Goal: Transaction & Acquisition: Purchase product/service

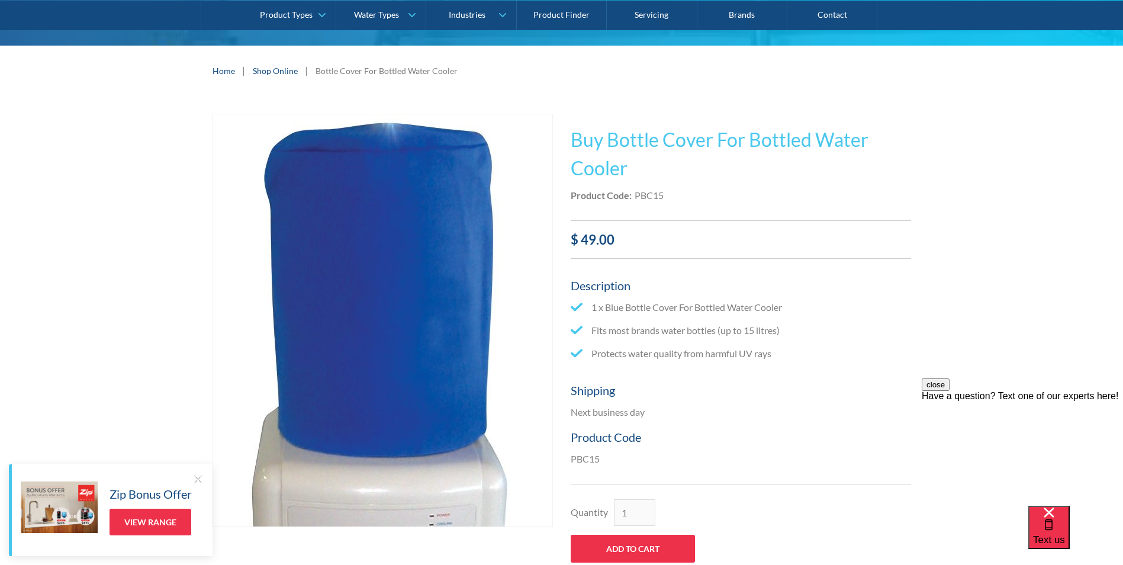
scroll to position [223, 0]
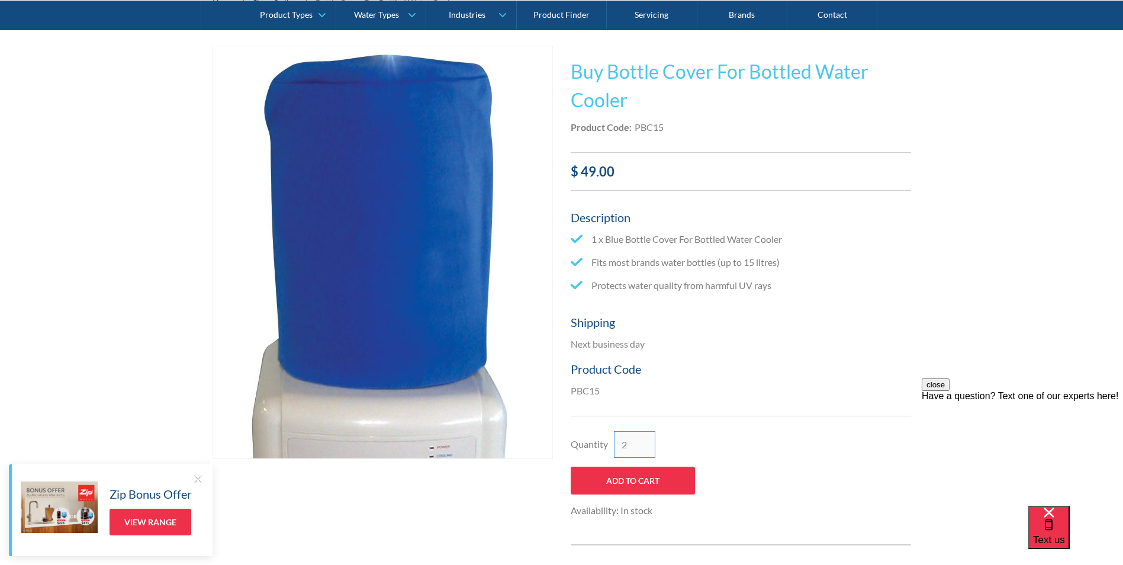
click at [644, 442] on input "2" at bounding box center [634, 444] width 41 height 27
click at [644, 442] on input "3" at bounding box center [634, 444] width 41 height 27
type input "4"
click at [644, 442] on input "4" at bounding box center [634, 444] width 41 height 27
click at [739, 442] on div "Quantity 4 Add to Cart Availability: In stock This product is out of stock. Pro…" at bounding box center [741, 471] width 340 height 111
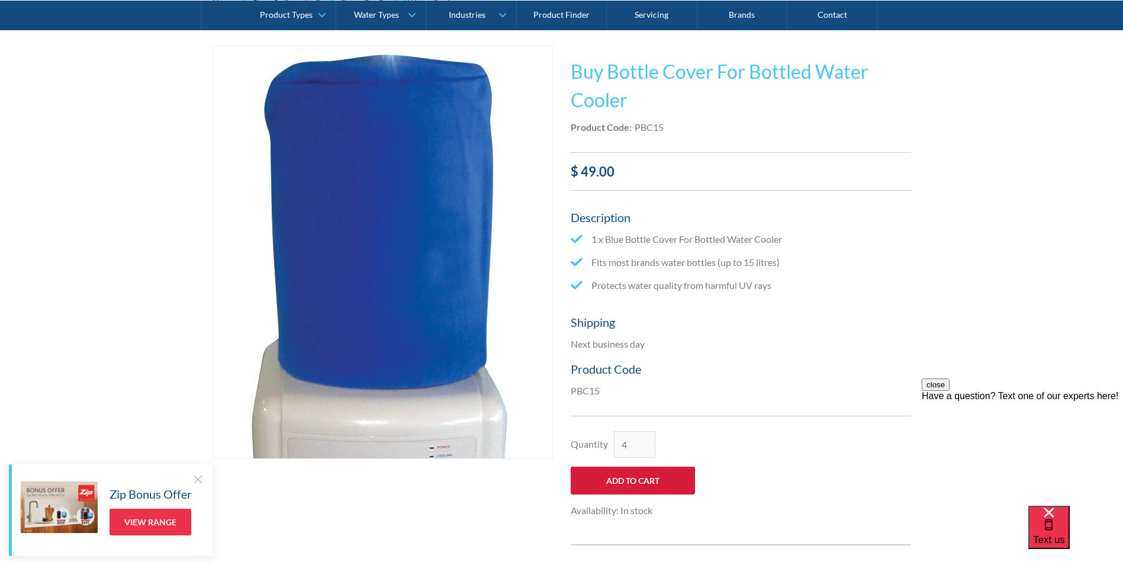
click at [642, 479] on input "Add to Cart" at bounding box center [633, 480] width 124 height 28
type input "Add to Cart"
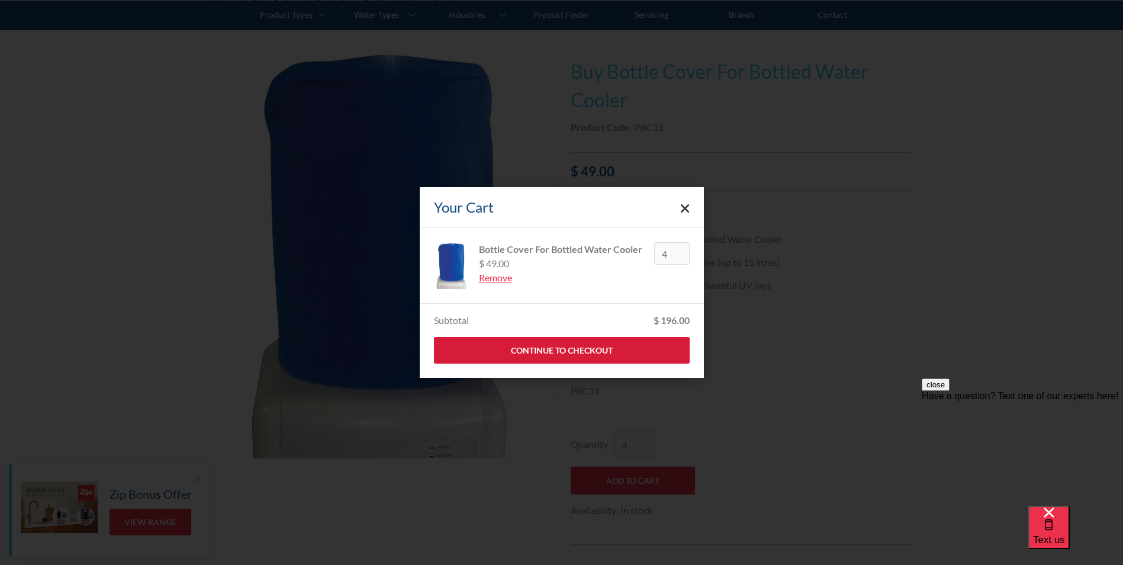
click at [665, 354] on link "Continue to Checkout" at bounding box center [562, 350] width 256 height 27
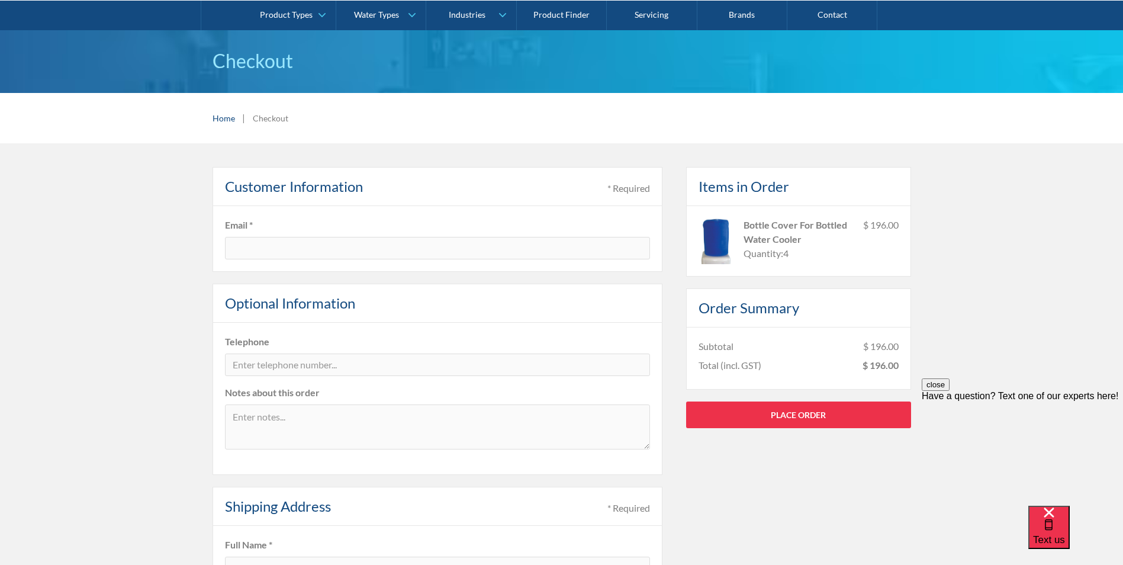
scroll to position [118, 0]
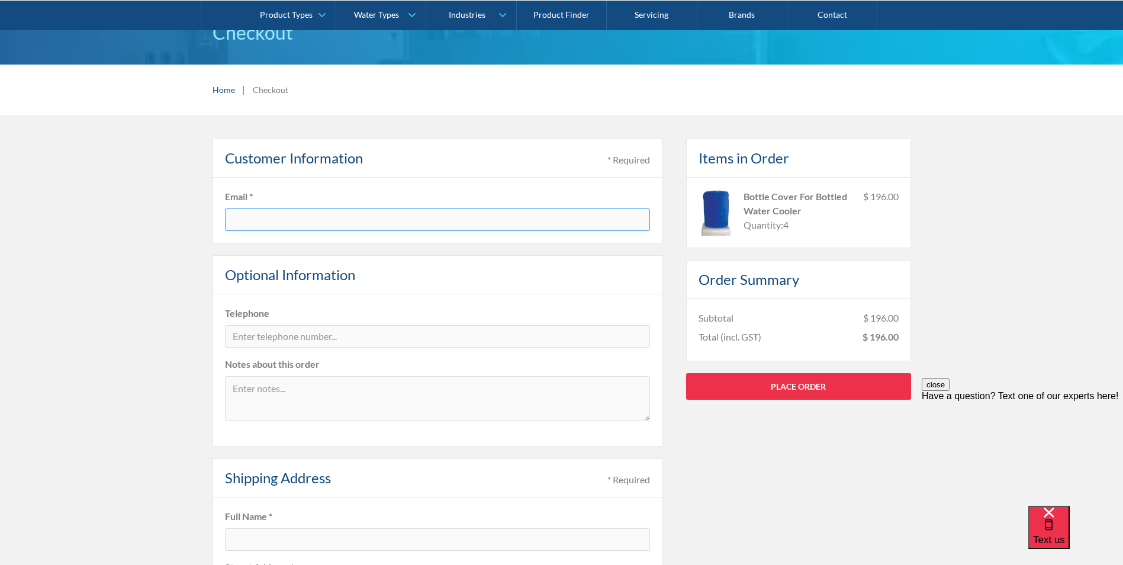
click at [242, 223] on input "text" at bounding box center [437, 219] width 425 height 22
type input "[PERSON_NAME][EMAIL_ADDRESS][DOMAIN_NAME]"
click at [321, 336] on input "tel" at bounding box center [437, 336] width 425 height 22
type input "0497277619"
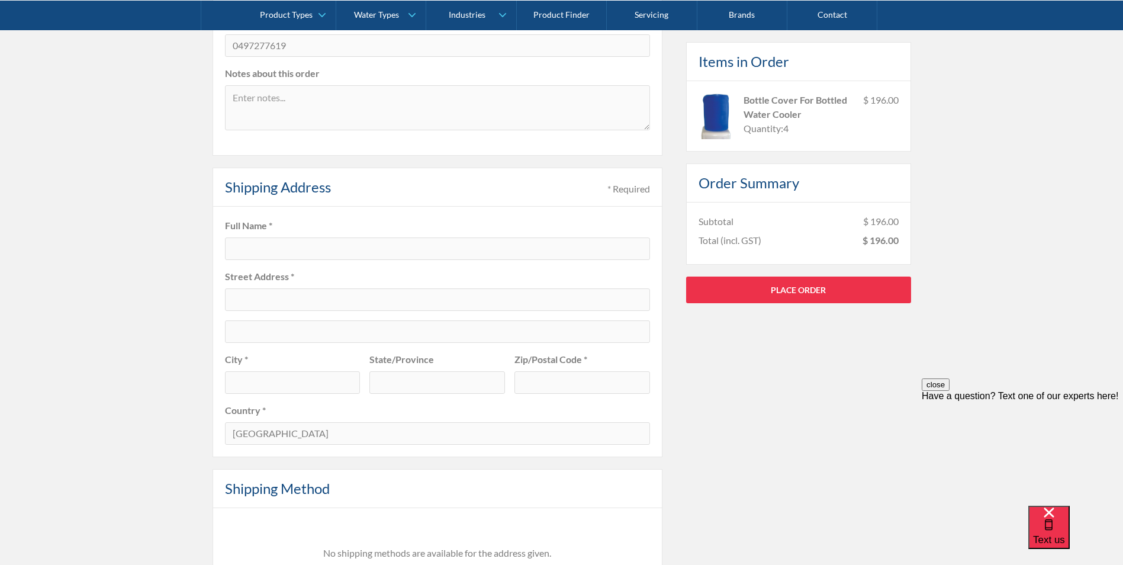
scroll to position [414, 0]
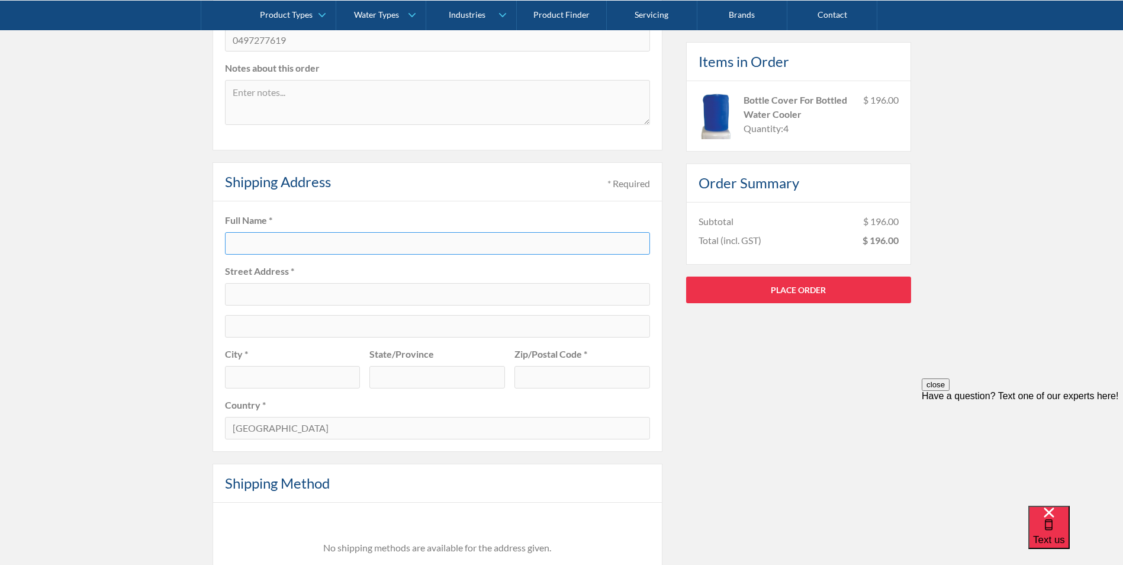
click at [284, 247] on input "text" at bounding box center [437, 243] width 425 height 22
type input "[PERSON_NAME]"
type input "Level 5, [STREET_ADDRESS]"
type input "[GEOGRAPHIC_DATA]"
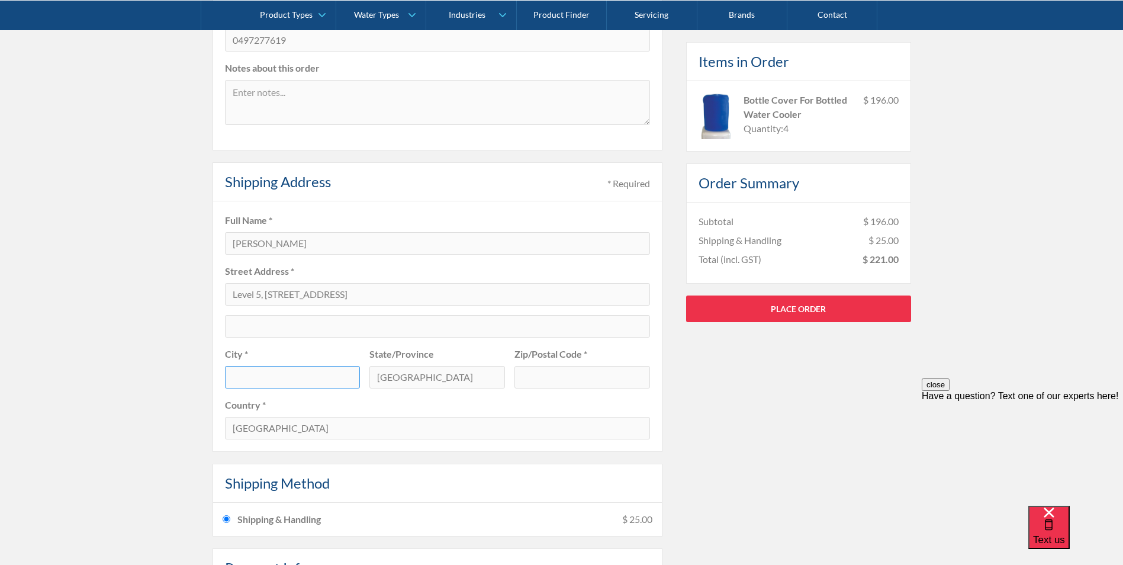
click at [262, 372] on input "text" at bounding box center [293, 377] width 136 height 22
type input "Herston"
click at [94, 363] on div "Pay with browser. Customer Information * Required Email * j.bruce@nucleusnetwor…" at bounding box center [561, 298] width 1123 height 959
click at [567, 375] on input "text" at bounding box center [582, 377] width 136 height 22
type input "4006"
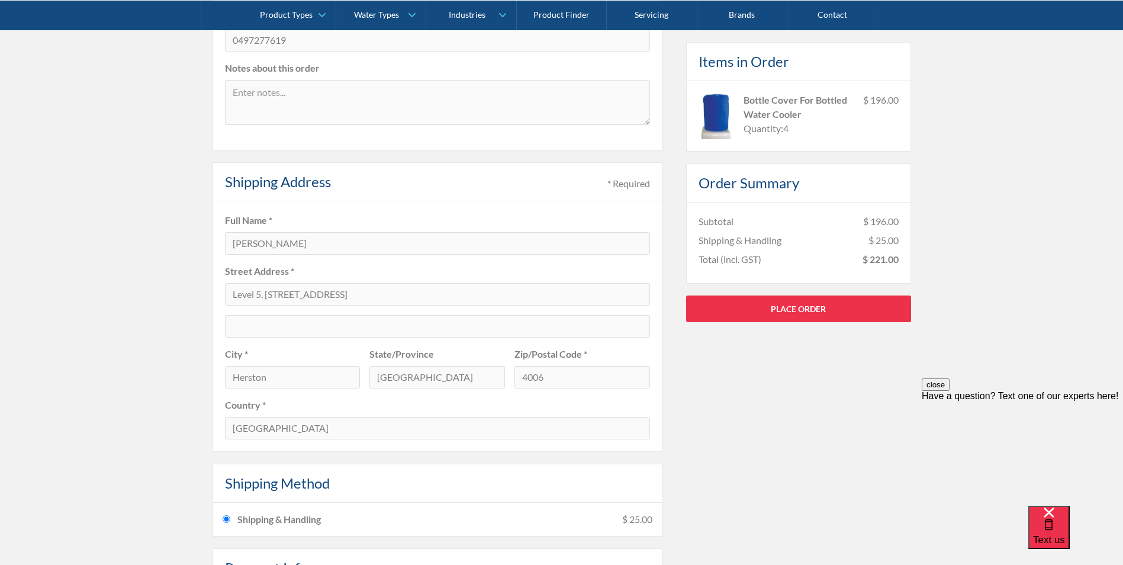
click at [95, 391] on div "Pay with browser. Customer Information * Required Email * j.bruce@nucleusnetwor…" at bounding box center [561, 298] width 1123 height 959
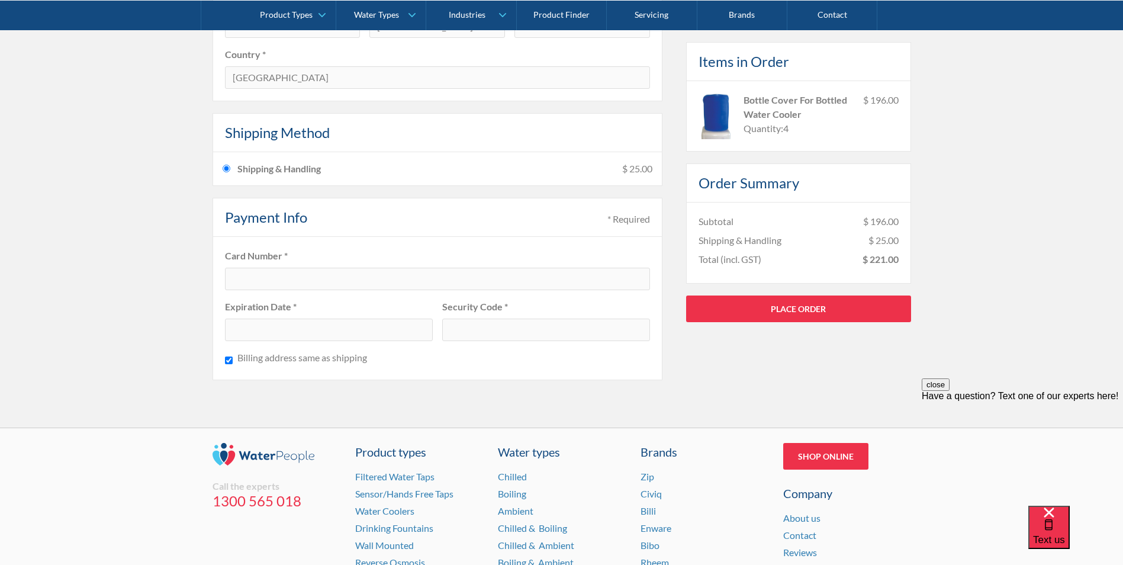
scroll to position [770, 0]
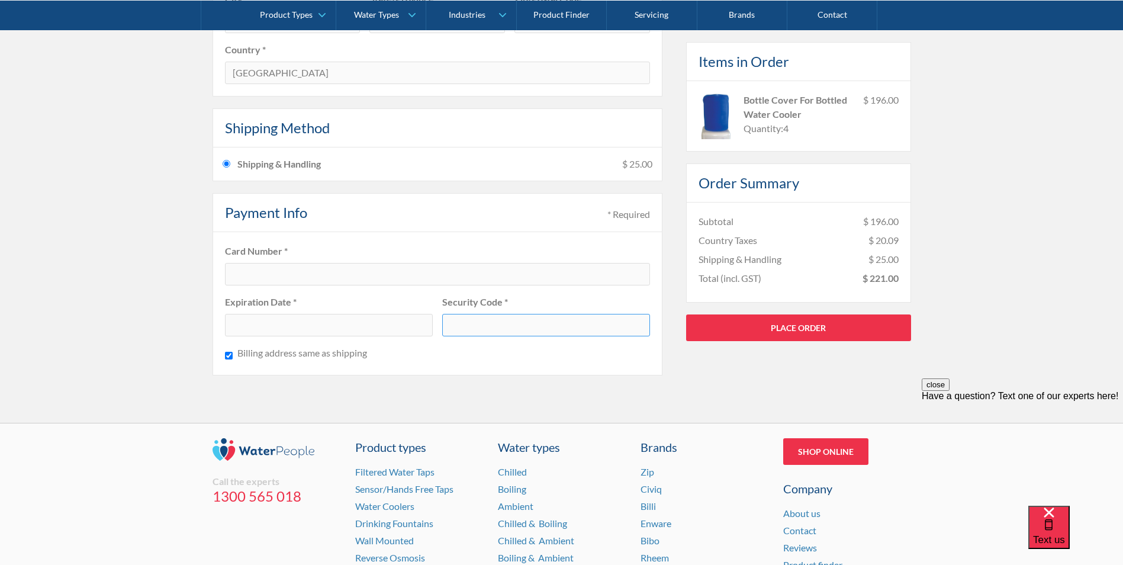
click at [227, 356] on input "Billing address same as shipping" at bounding box center [229, 355] width 8 height 15
checkbox input "false"
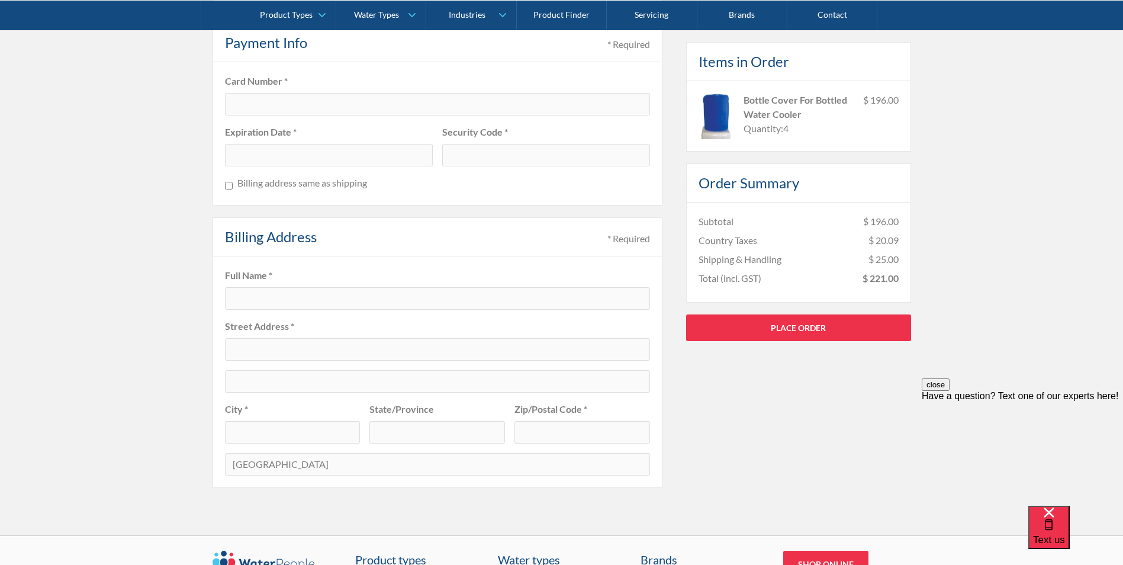
scroll to position [1006, 0]
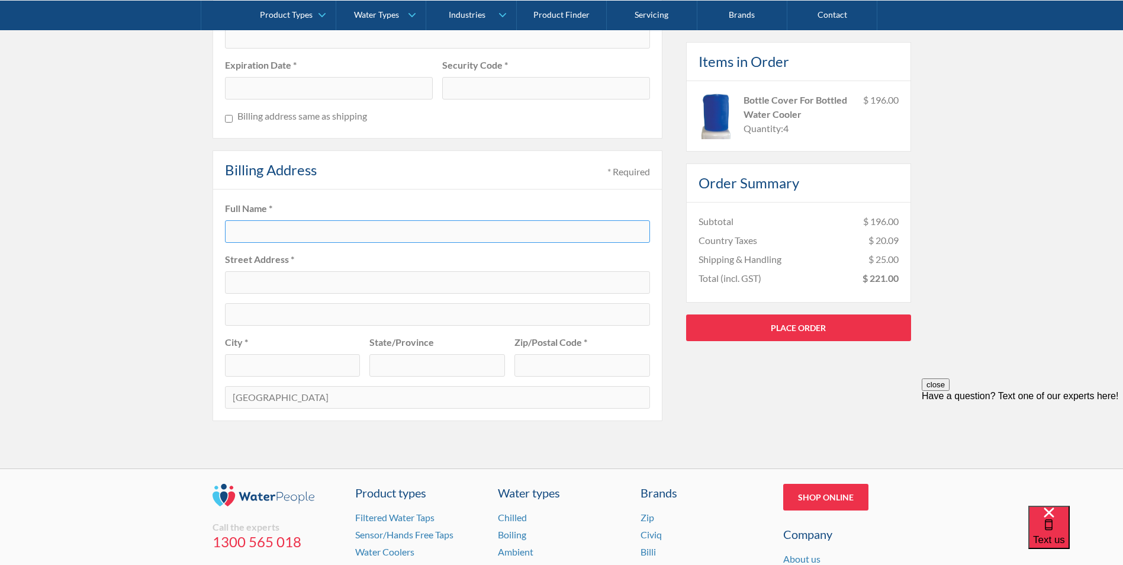
drag, startPoint x: 308, startPoint y: 237, endPoint x: 304, endPoint y: 230, distance: 7.9
click at [308, 237] on input "text" at bounding box center [437, 231] width 425 height 22
type input "Nucleus Network"
type input "Level [STREET_ADDRESS]"
type input "[GEOGRAPHIC_DATA]"
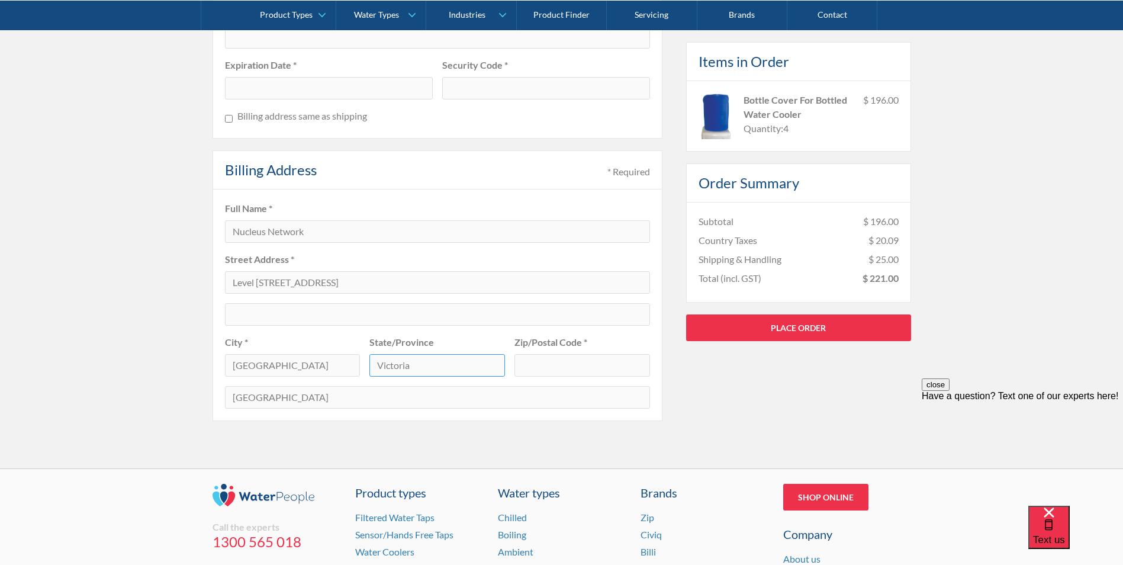
type input "Victoria"
type input "3004"
click at [271, 403] on select "Afghanistan Aland Islands Albania Algeria American Samoa Andorra Angola Anguill…" at bounding box center [437, 397] width 425 height 22
select select "AU"
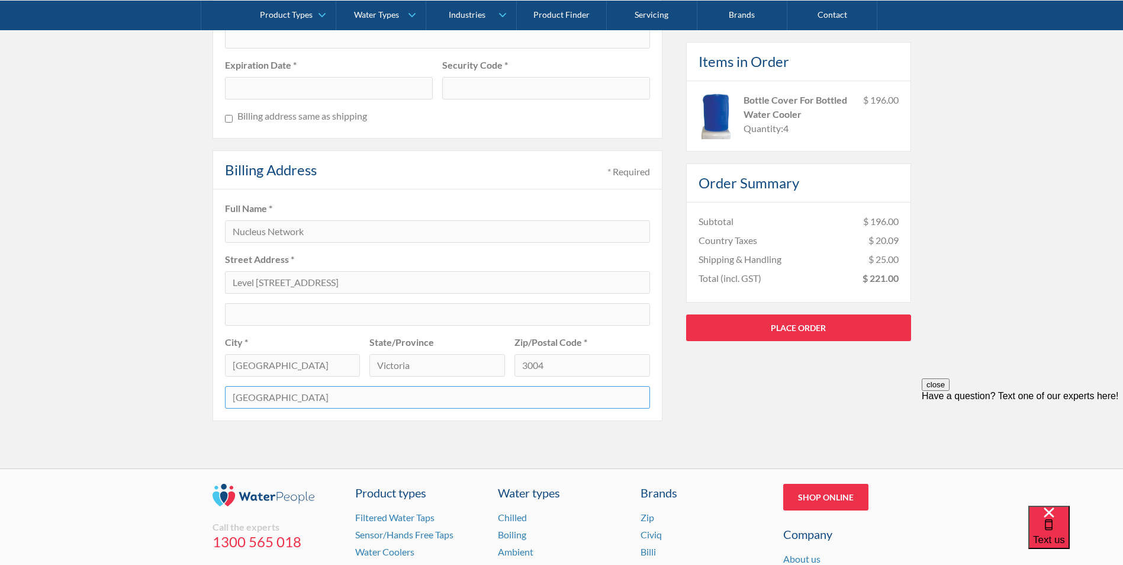
click at [225, 386] on select "Afghanistan Aland Islands Albania Algeria American Samoa Andorra Angola Anguill…" at bounding box center [437, 397] width 425 height 22
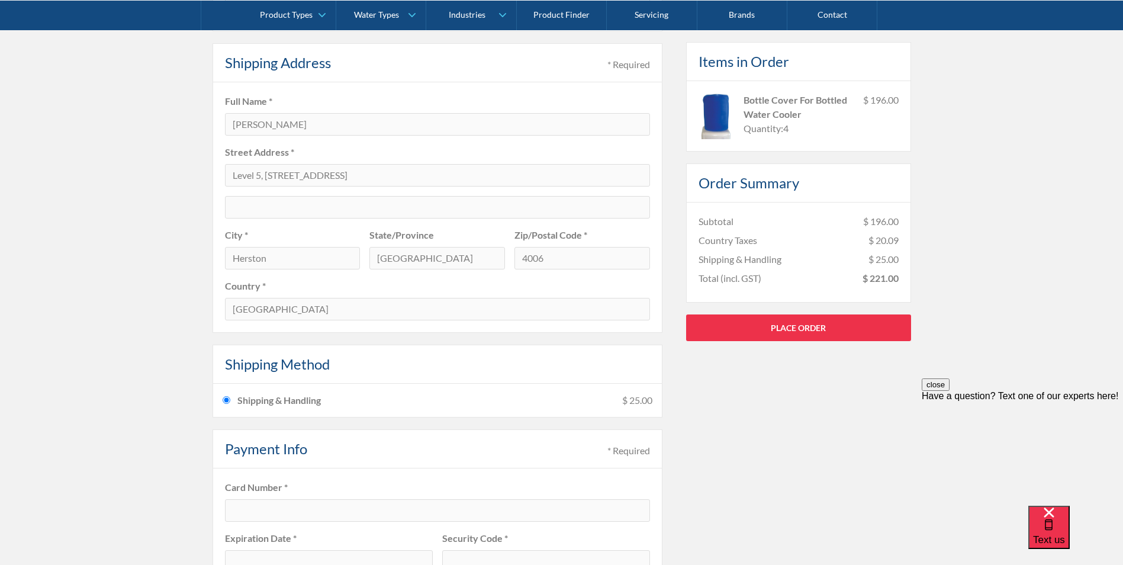
scroll to position [533, 0]
click at [790, 334] on link "Place Order" at bounding box center [798, 327] width 225 height 27
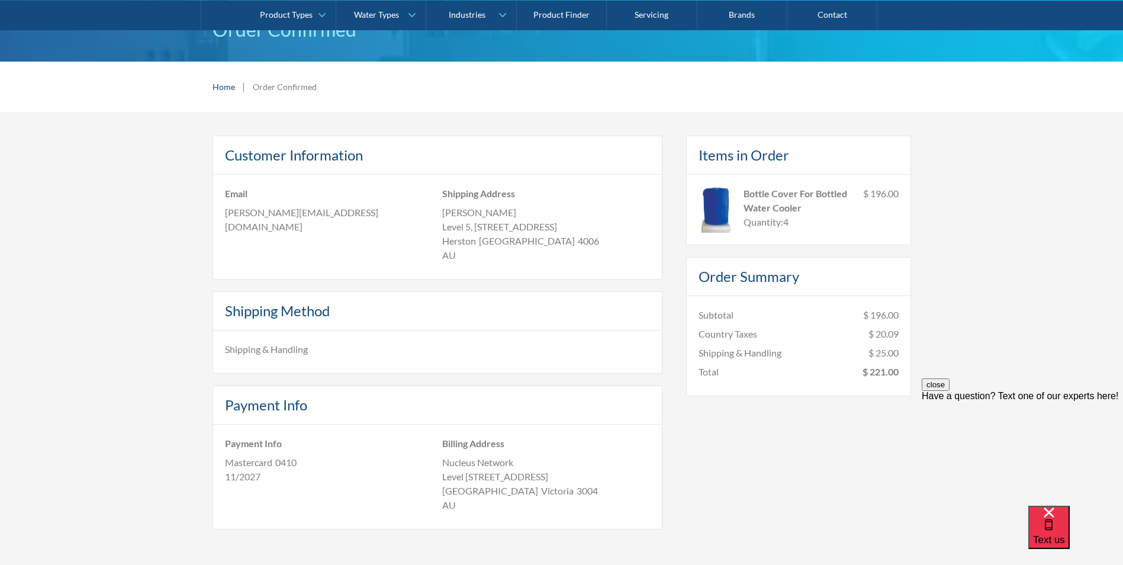
scroll to position [92, 0]
